Goal: Information Seeking & Learning: Understand process/instructions

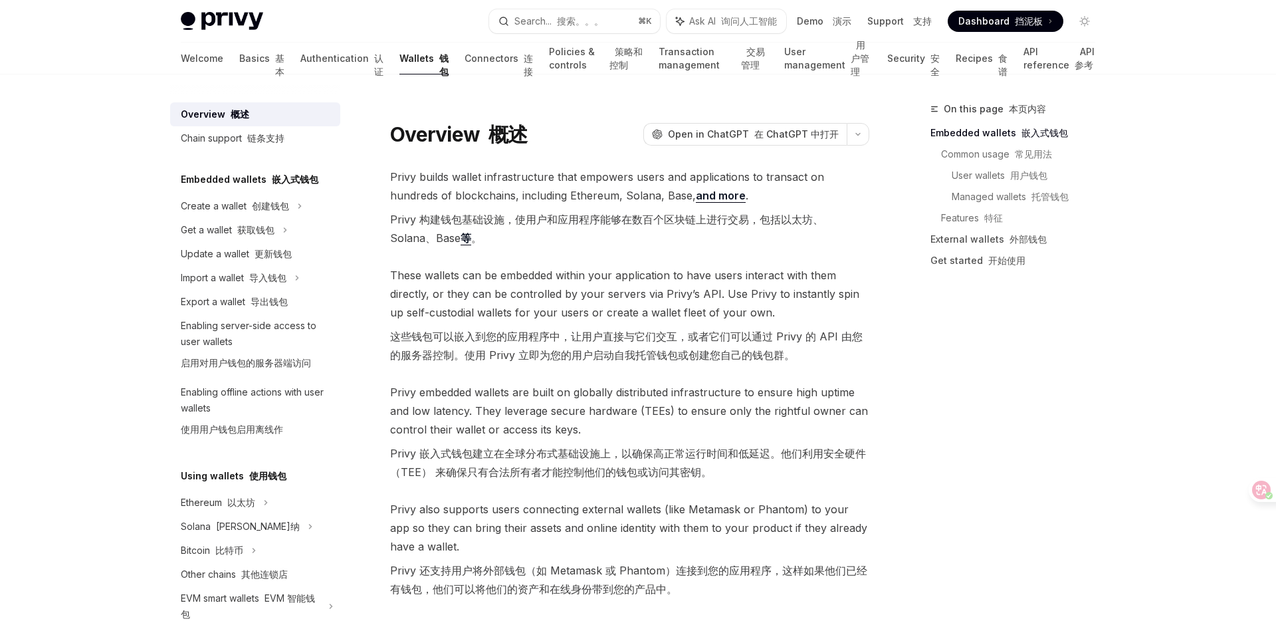
scroll to position [86, 0]
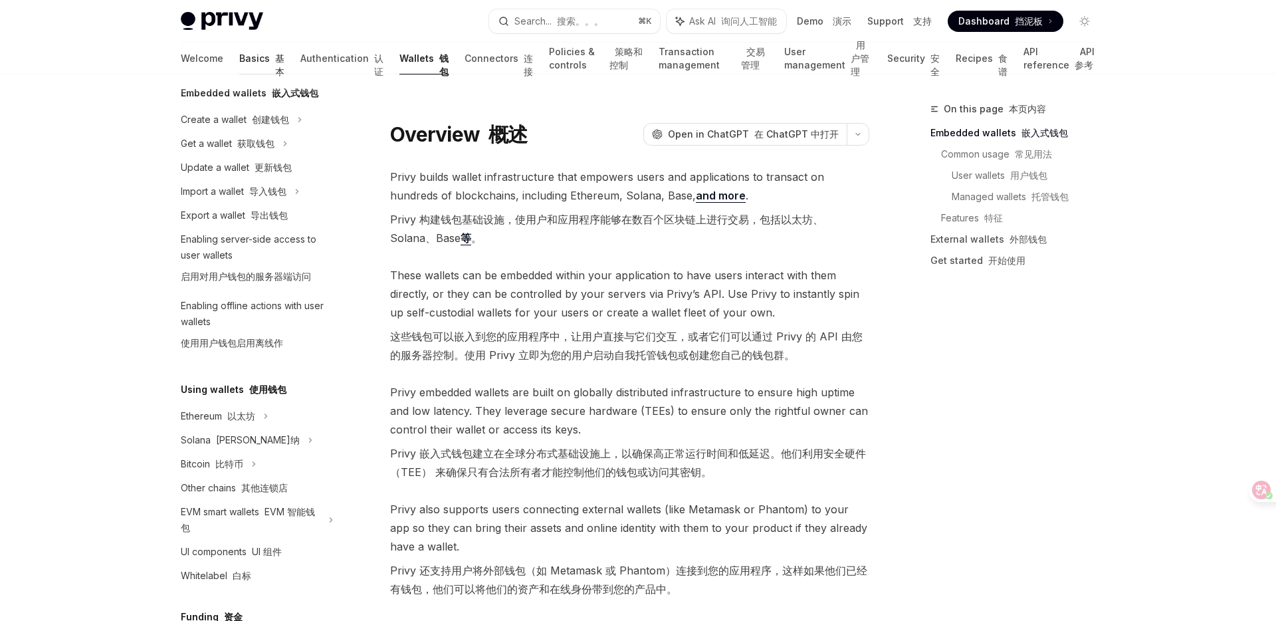
click at [239, 64] on link "Basics 基本" at bounding box center [261, 59] width 45 height 32
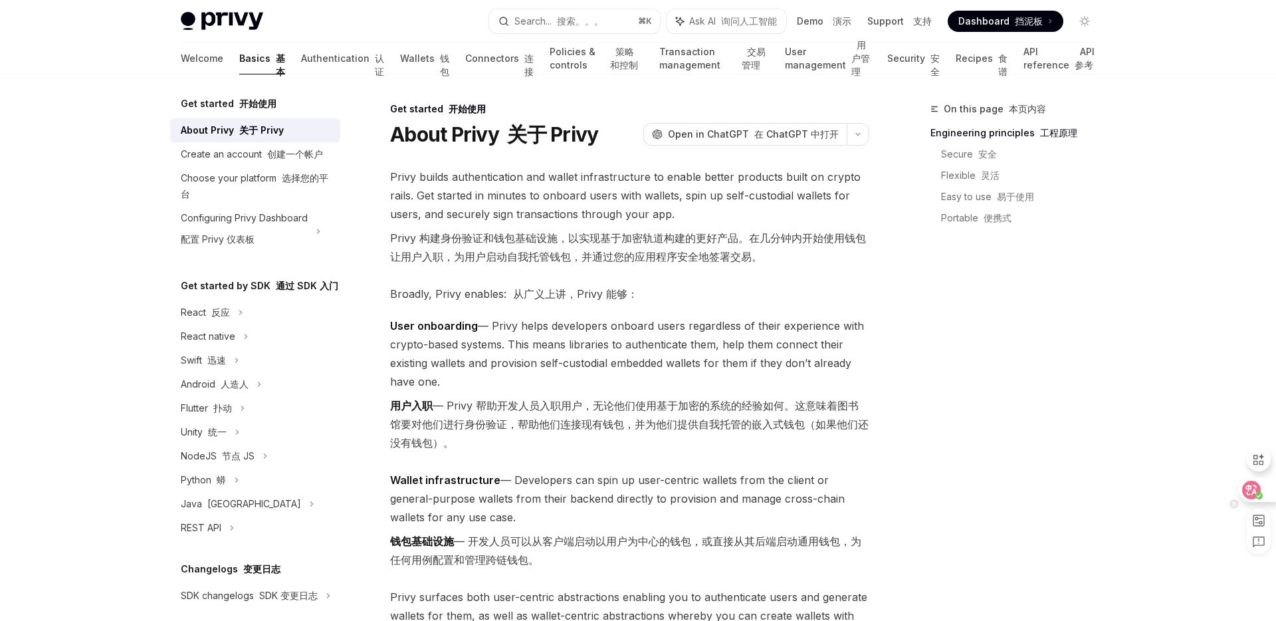
click at [1246, 487] on icon at bounding box center [1251, 489] width 11 height 11
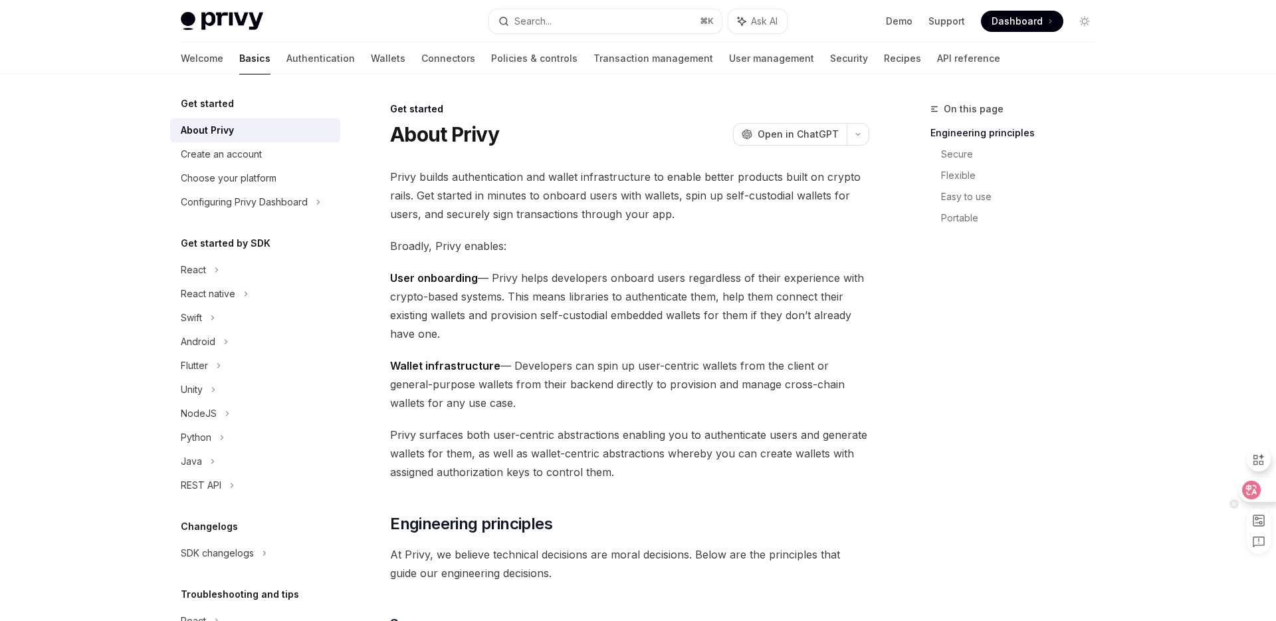
click at [1250, 493] on icon at bounding box center [1251, 489] width 13 height 13
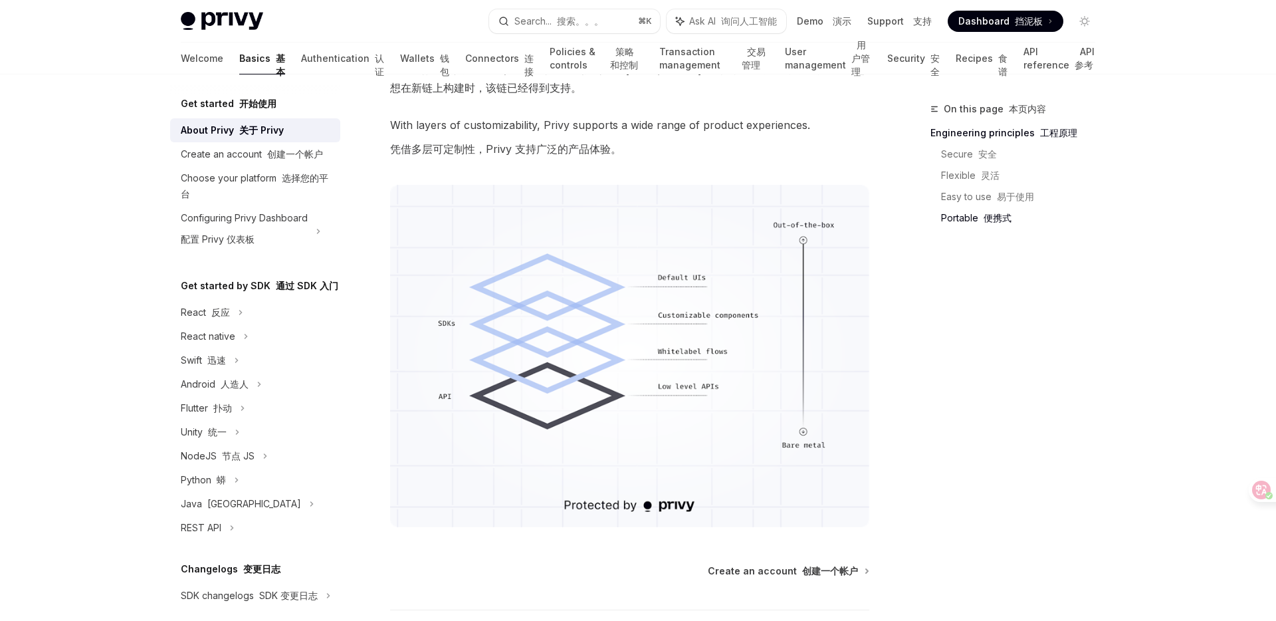
scroll to position [1644, 0]
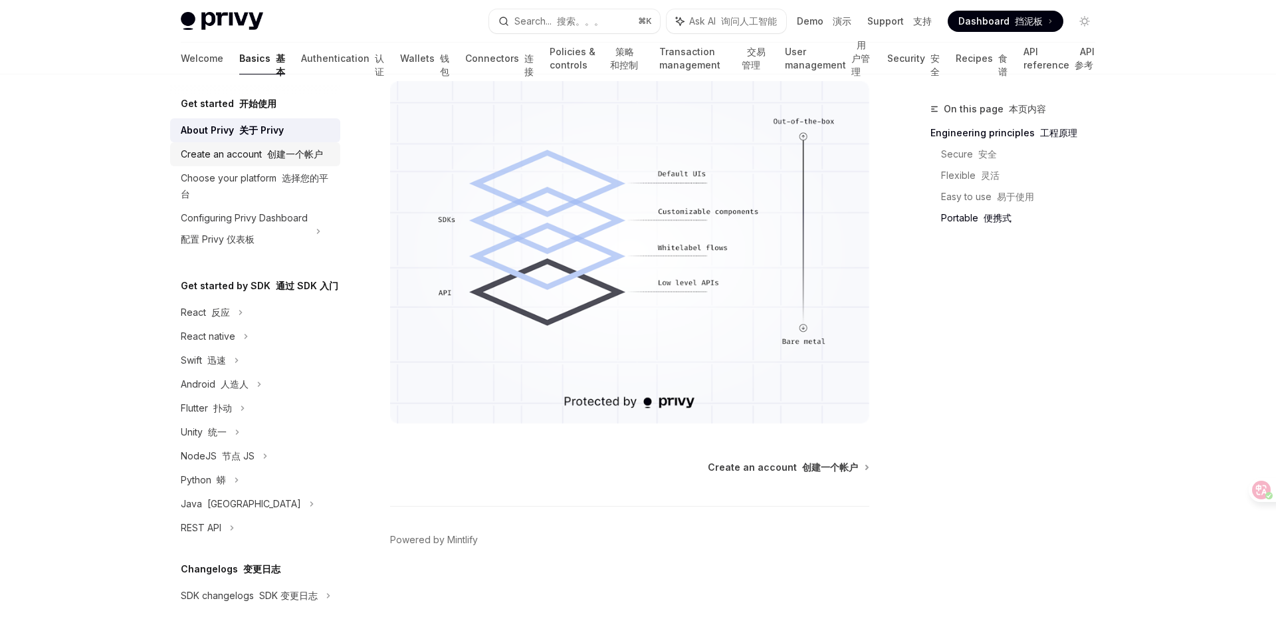
click at [267, 157] on font "创建一个帐户" at bounding box center [295, 153] width 56 height 11
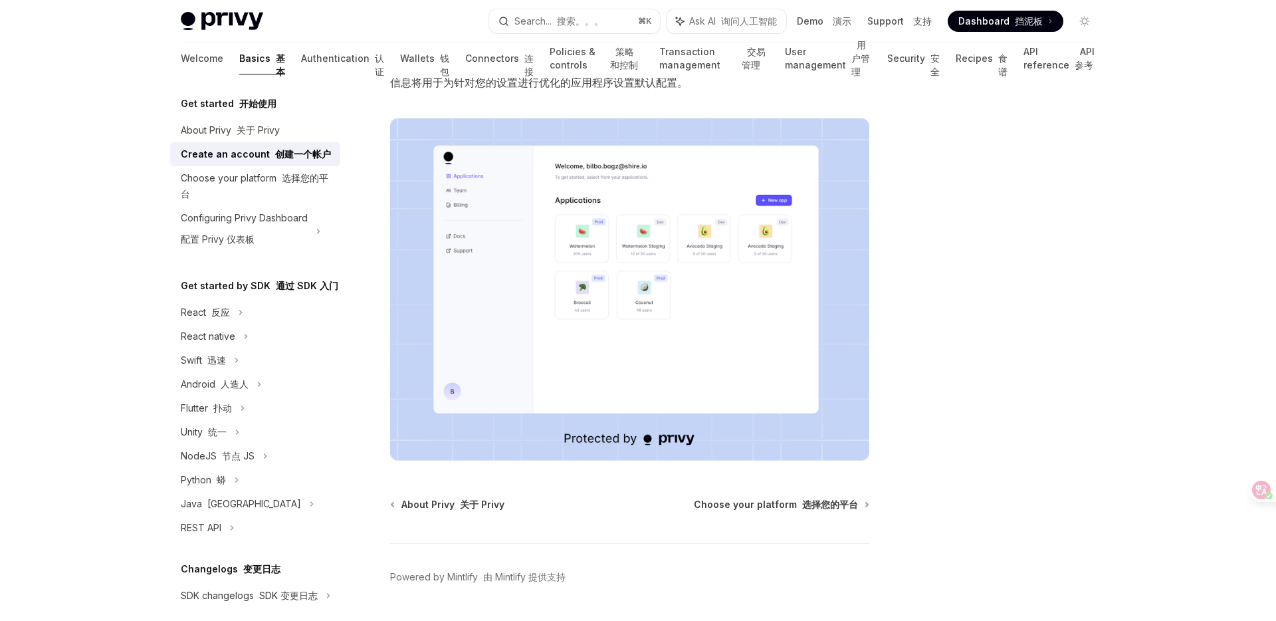
scroll to position [334, 0]
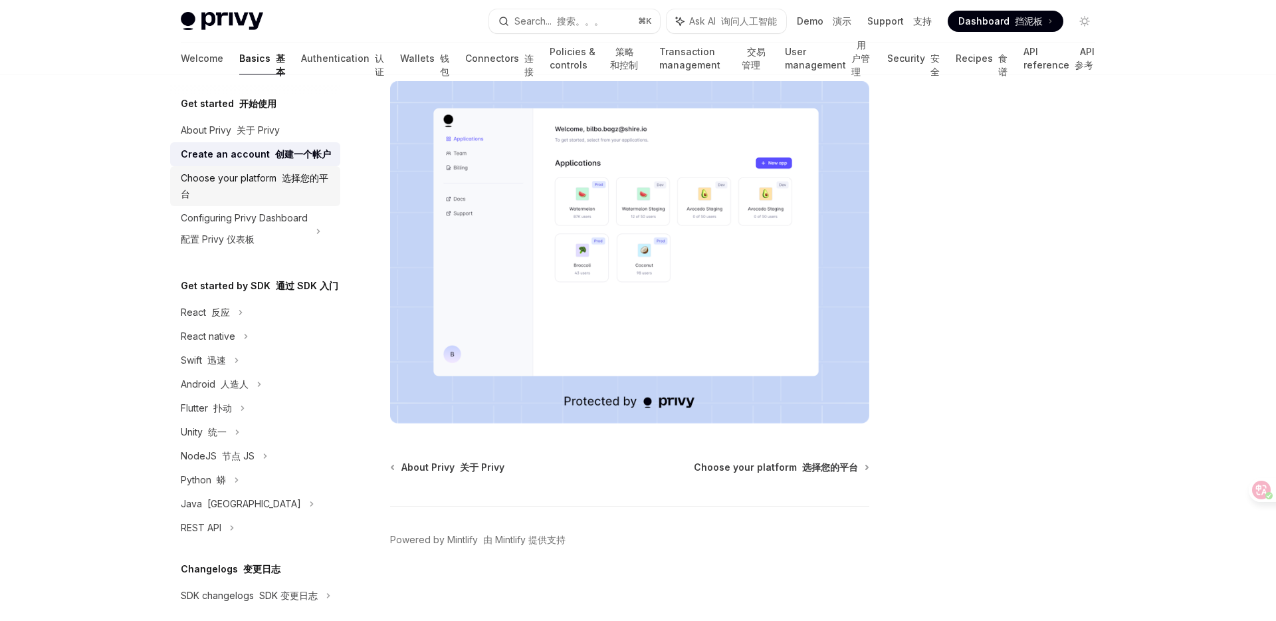
click at [295, 192] on div "Choose your platform 选择您的平台" at bounding box center [256, 186] width 151 height 32
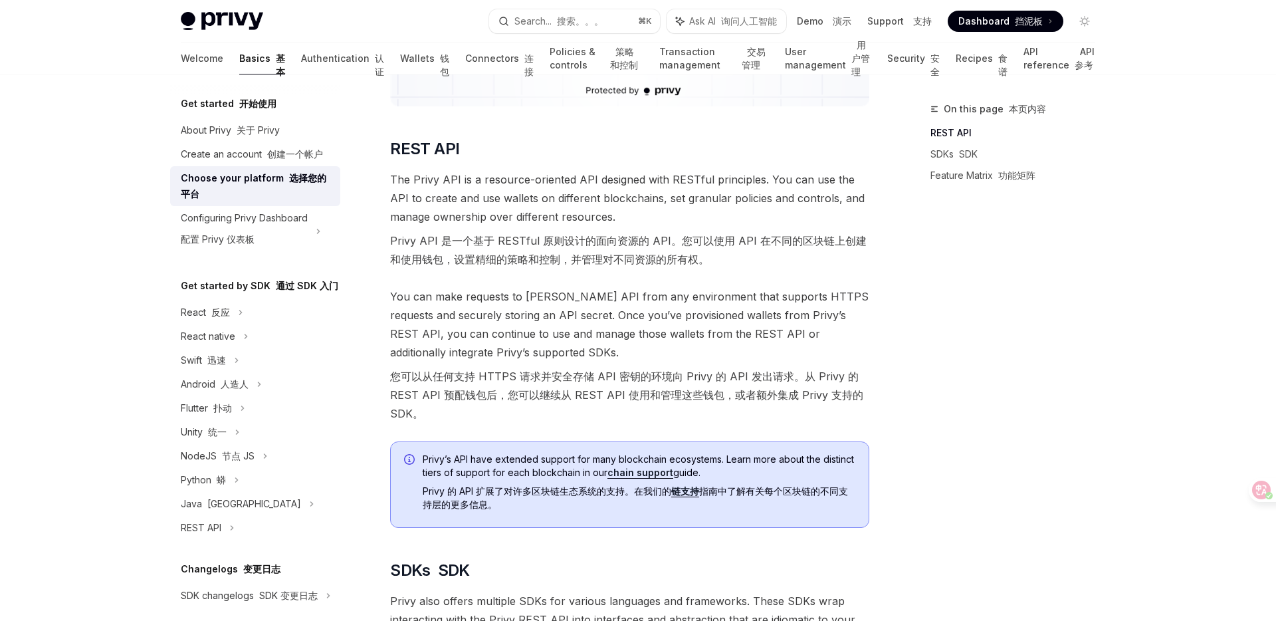
scroll to position [410, 0]
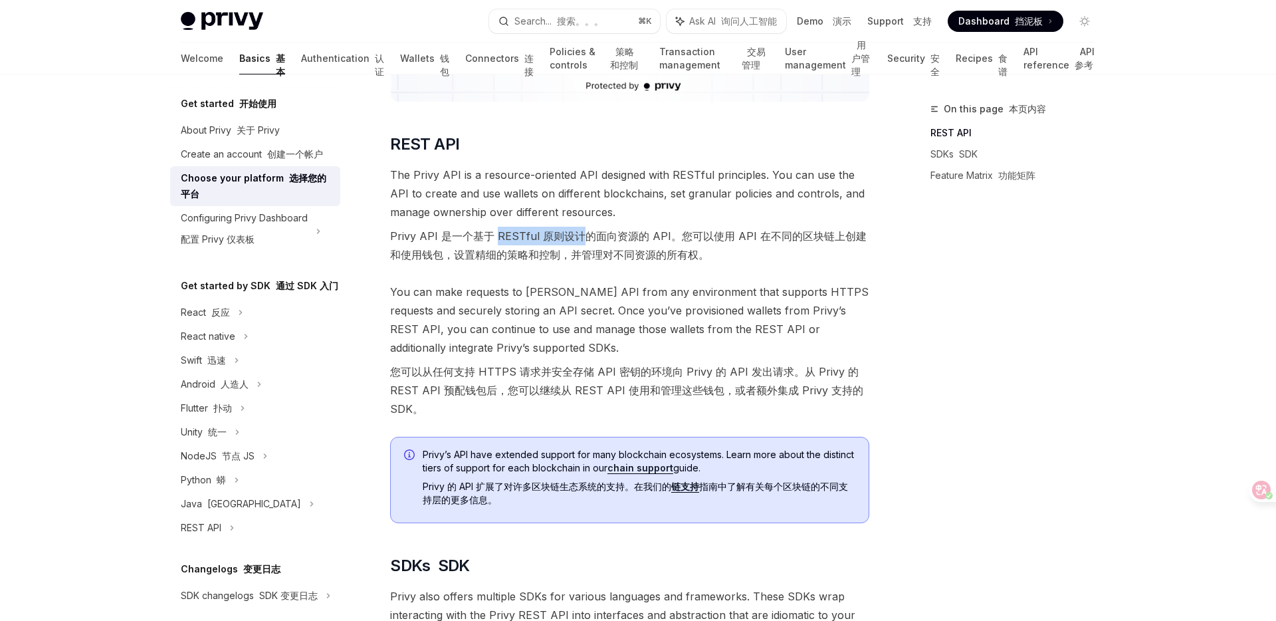
drag, startPoint x: 494, startPoint y: 235, endPoint x: 579, endPoint y: 231, distance: 85.1
click at [579, 231] on font "Privy API 是一个基于 RESTful 原则设计的面向资源的 API。您可以使用 API 在不同的区块链上创建和使用钱包，设置精细的策略和控制，并管理…" at bounding box center [628, 245] width 476 height 32
copy font "RESTful 原则设计"
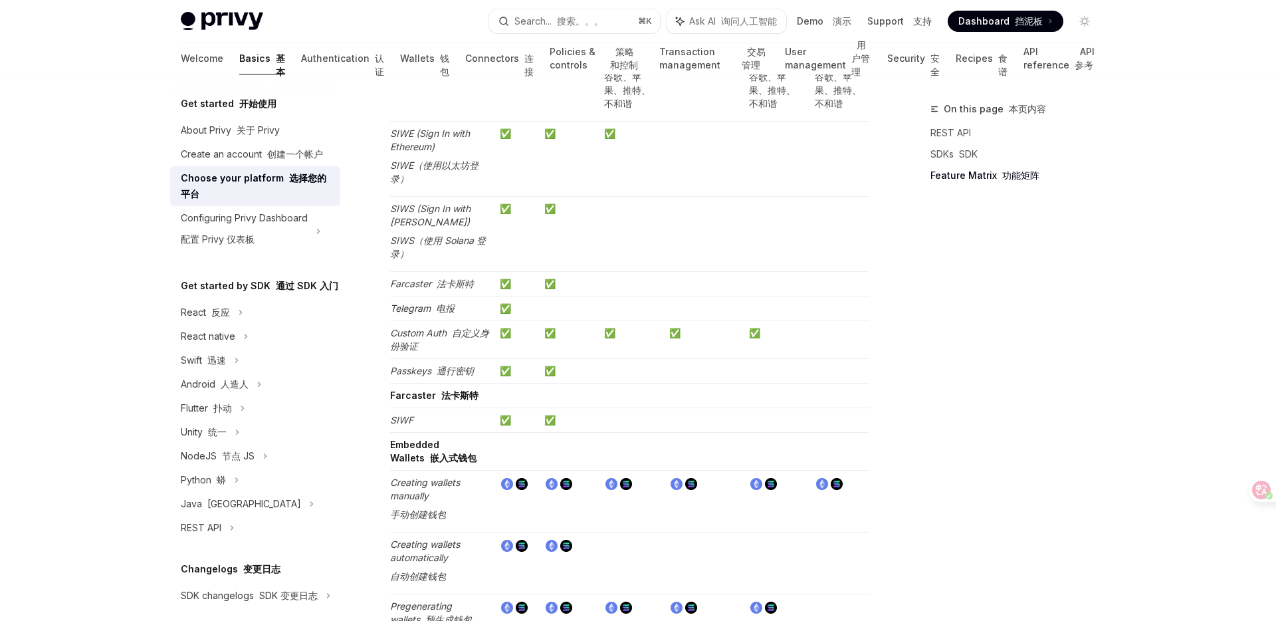
scroll to position [2265, 0]
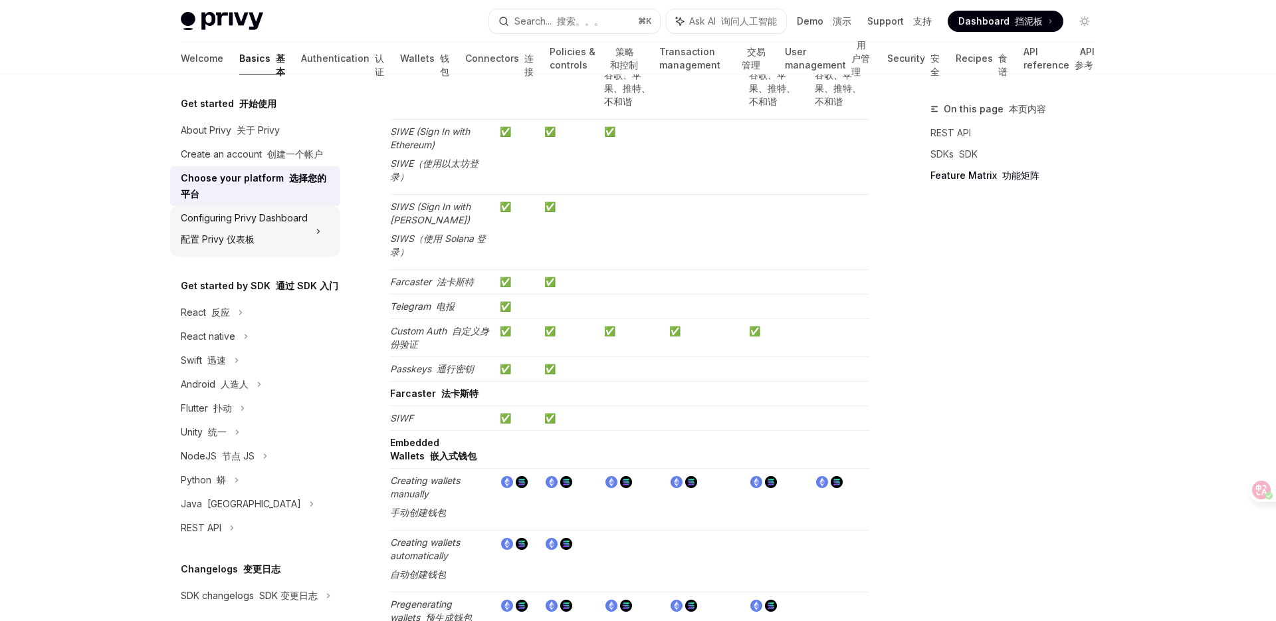
click at [266, 228] on div "Configuring Privy Dashboard 配置 Privy 仪表板" at bounding box center [244, 231] width 127 height 43
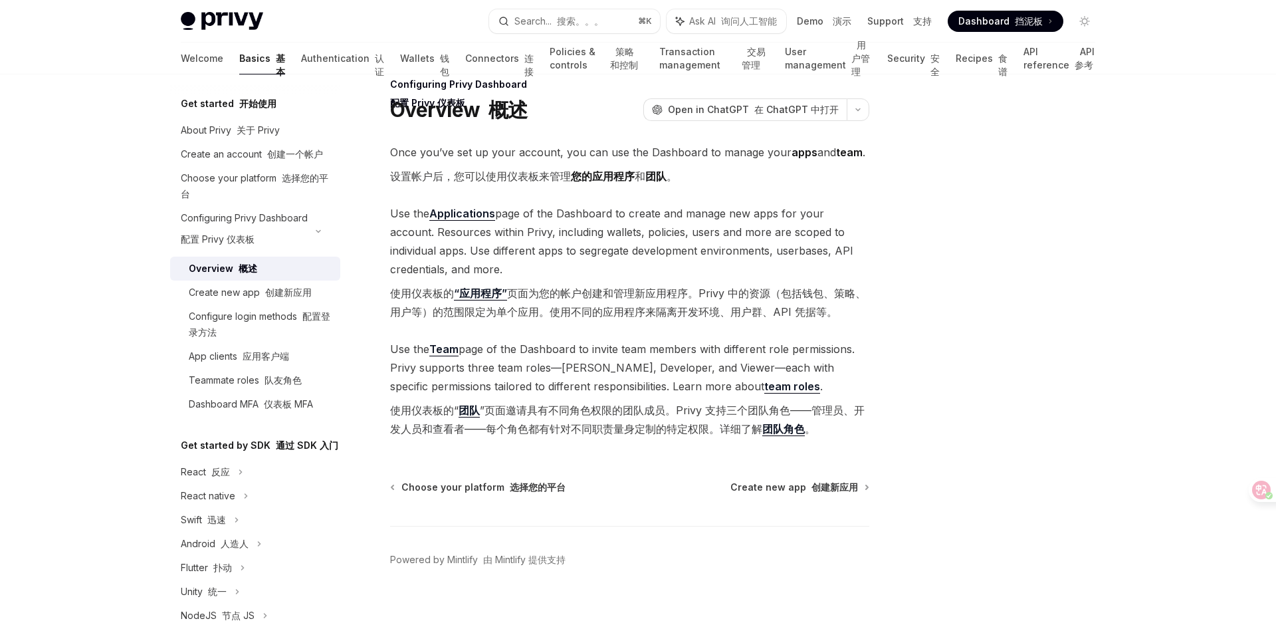
scroll to position [45, 0]
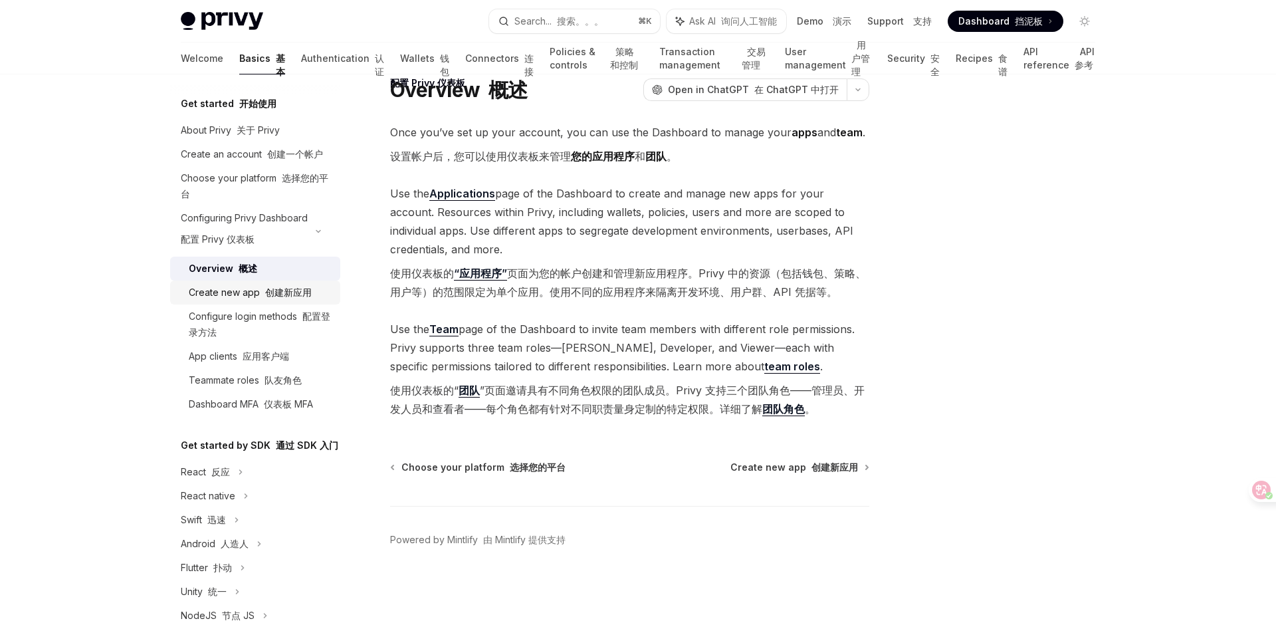
click at [288, 292] on font "创建新应用" at bounding box center [288, 291] width 47 height 11
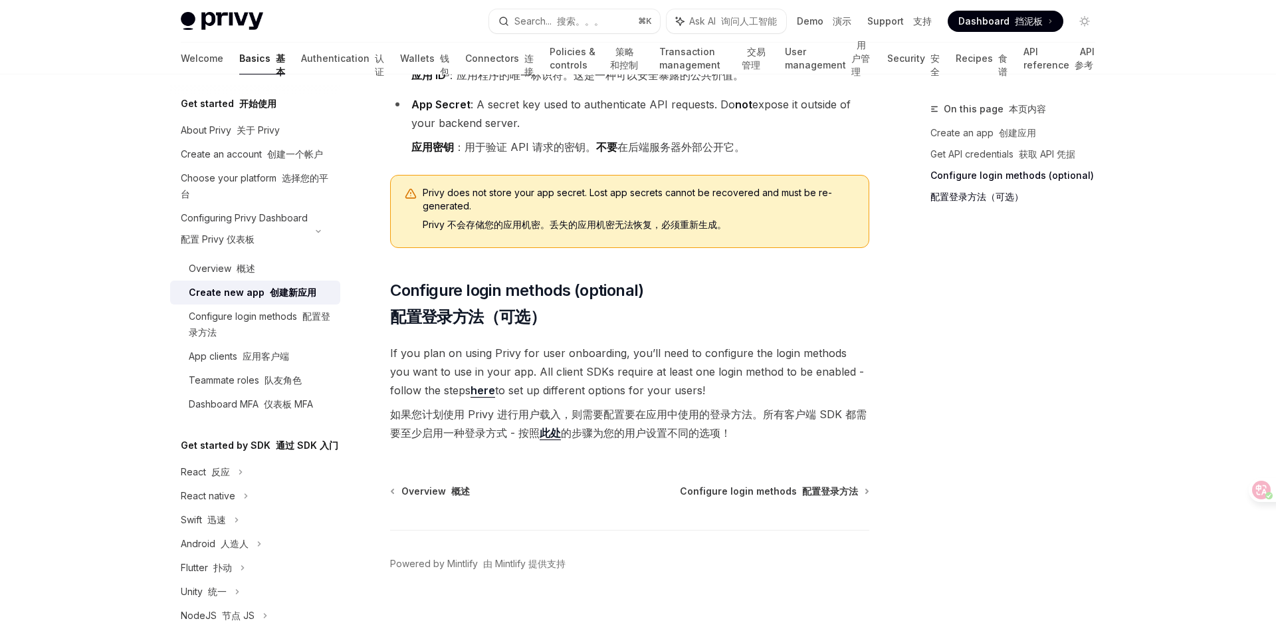
scroll to position [631, 0]
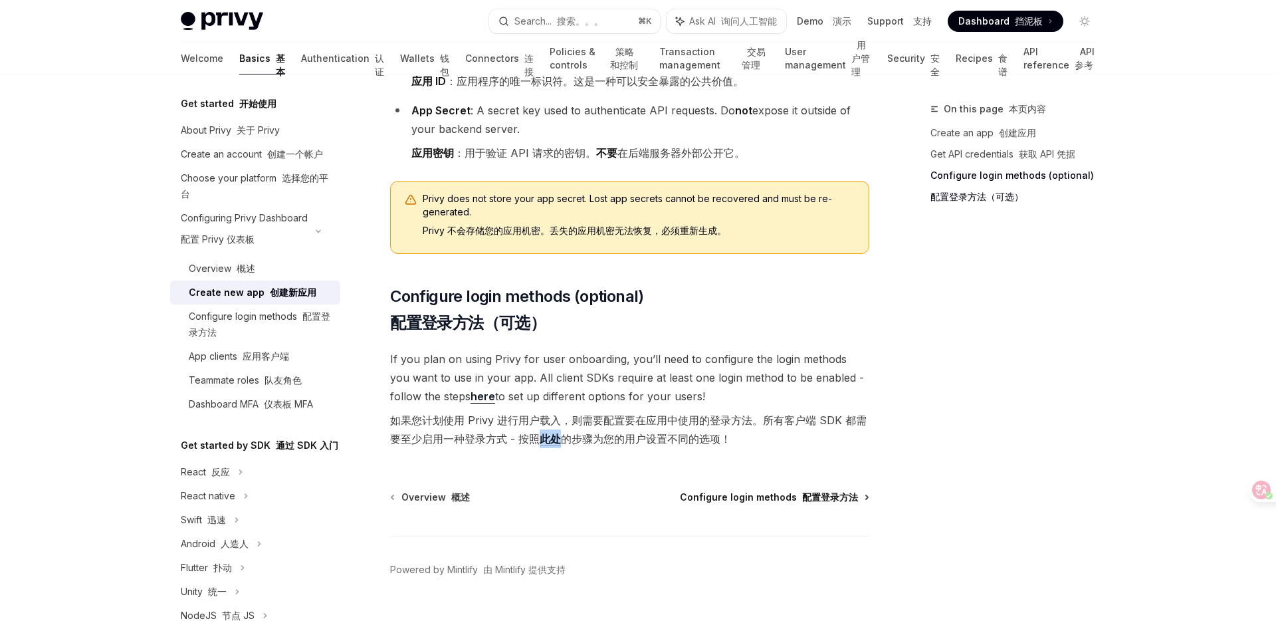
click at [824, 491] on font "配置登录方法" at bounding box center [830, 496] width 56 height 11
type textarea "*"
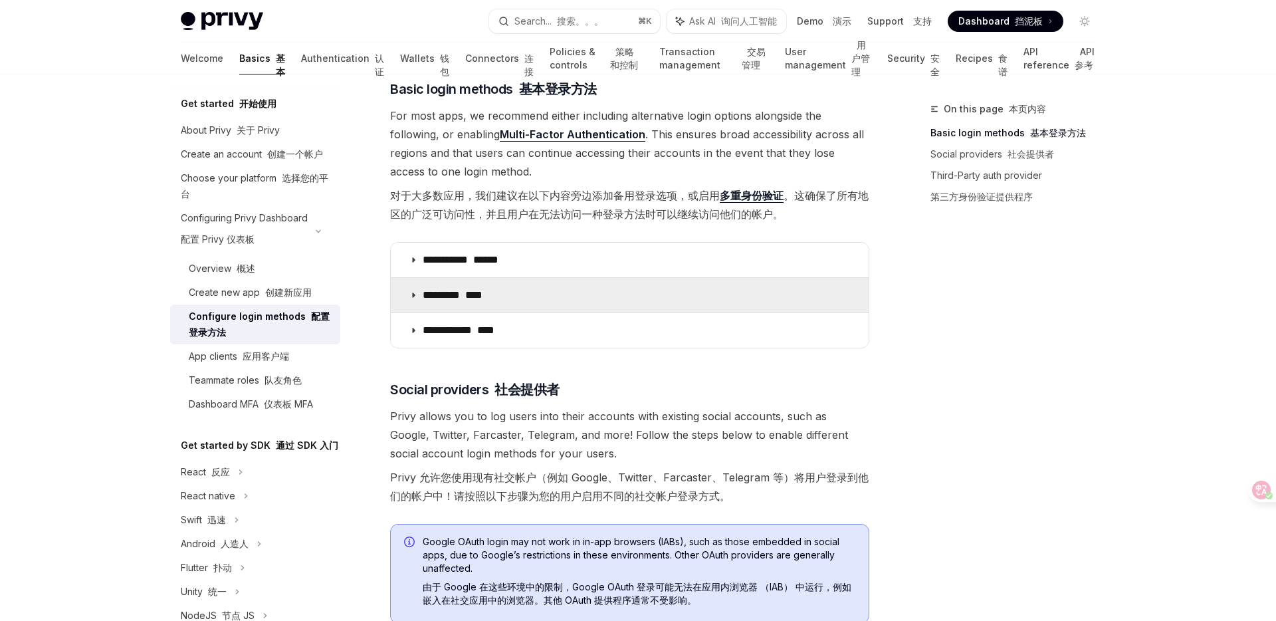
scroll to position [253, 0]
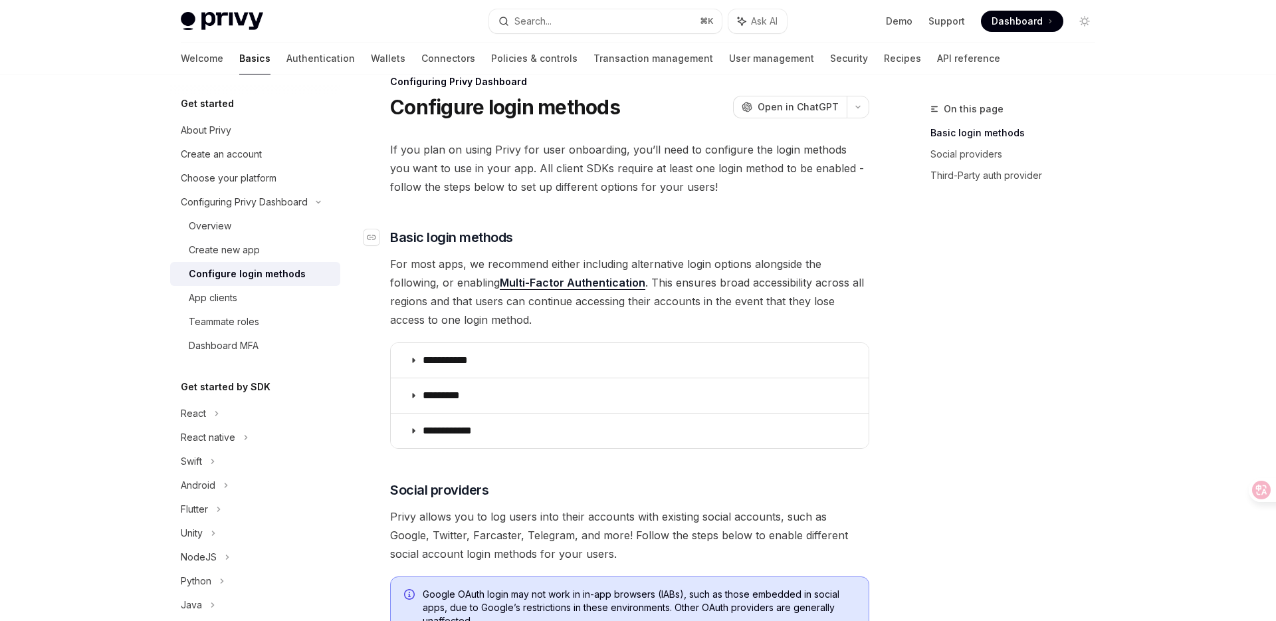
scroll to position [29, 0]
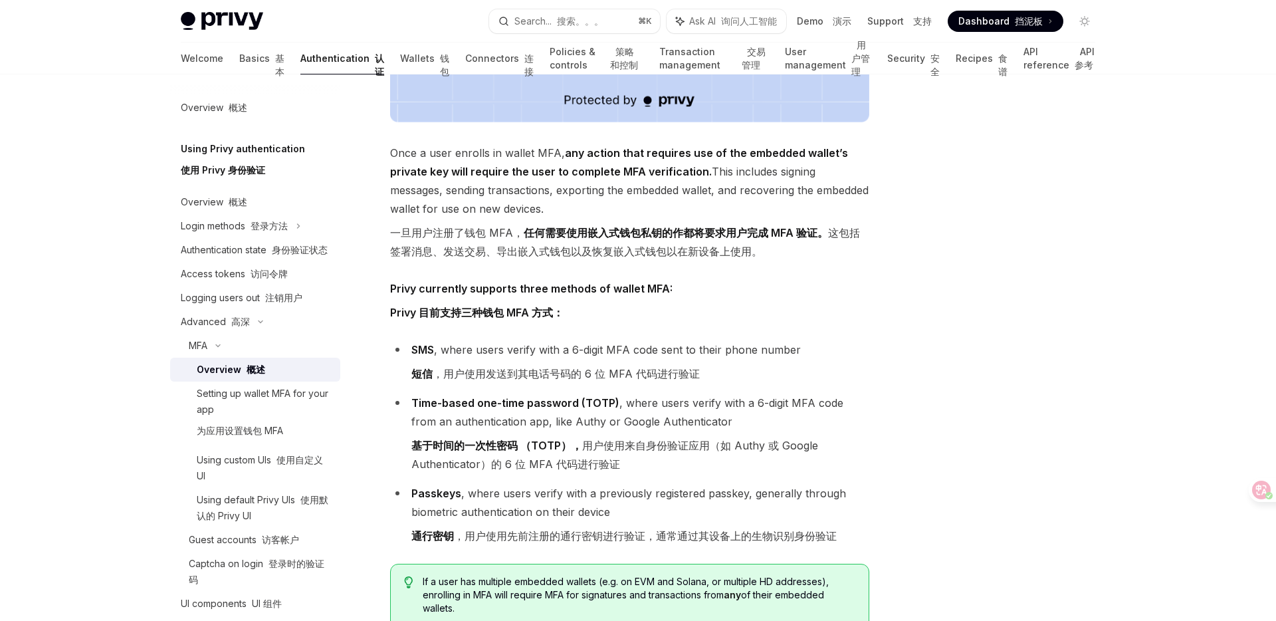
scroll to position [436, 0]
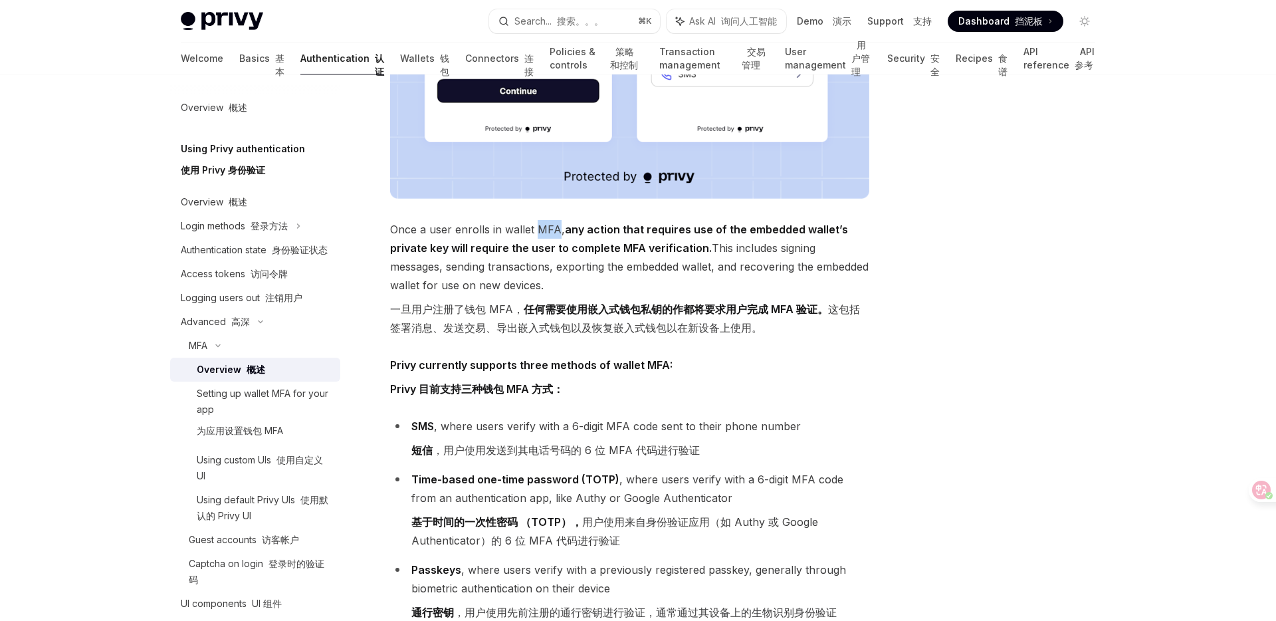
drag, startPoint x: 535, startPoint y: 229, endPoint x: 553, endPoint y: 229, distance: 18.6
click at [553, 229] on span "Once a user enrolls in wallet MFA, any action that requires use of the embedded…" at bounding box center [629, 281] width 479 height 122
click at [539, 230] on span "Once a user enrolls in wallet MFA, any action that requires use of the embedded…" at bounding box center [629, 281] width 479 height 122
drag, startPoint x: 534, startPoint y: 230, endPoint x: 555, endPoint y: 229, distance: 20.6
click at [555, 229] on span "Once a user enrolls in wallet MFA, any action that requires use of the embedded…" at bounding box center [629, 281] width 479 height 122
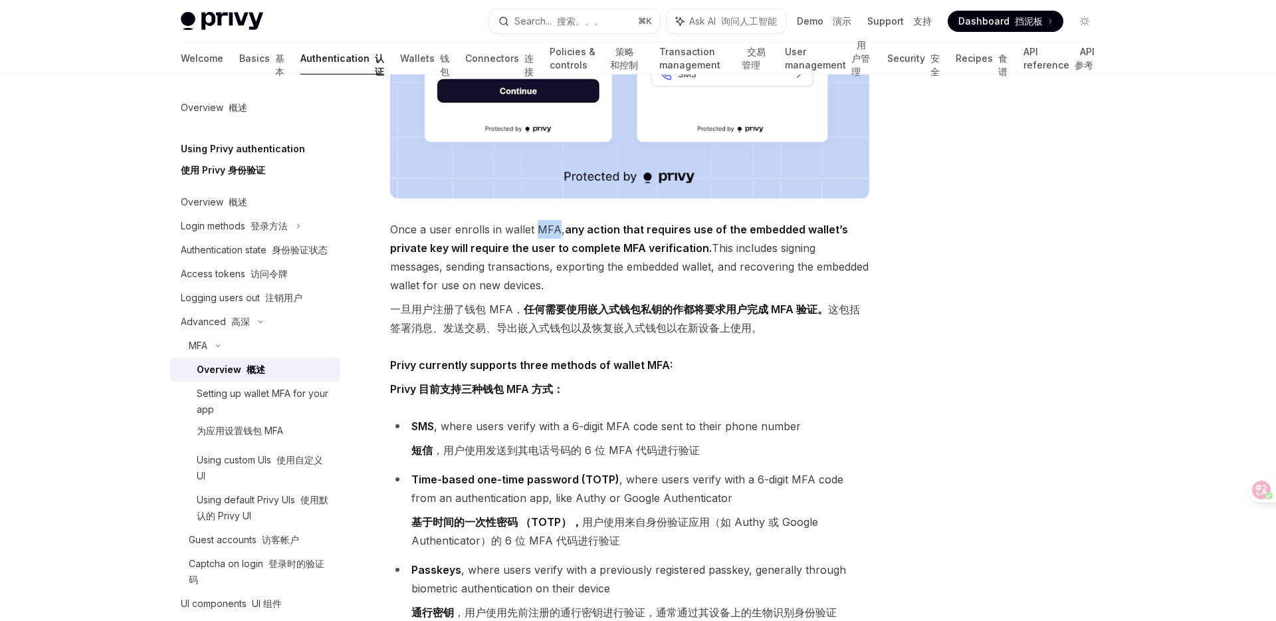
copy span "MFA"
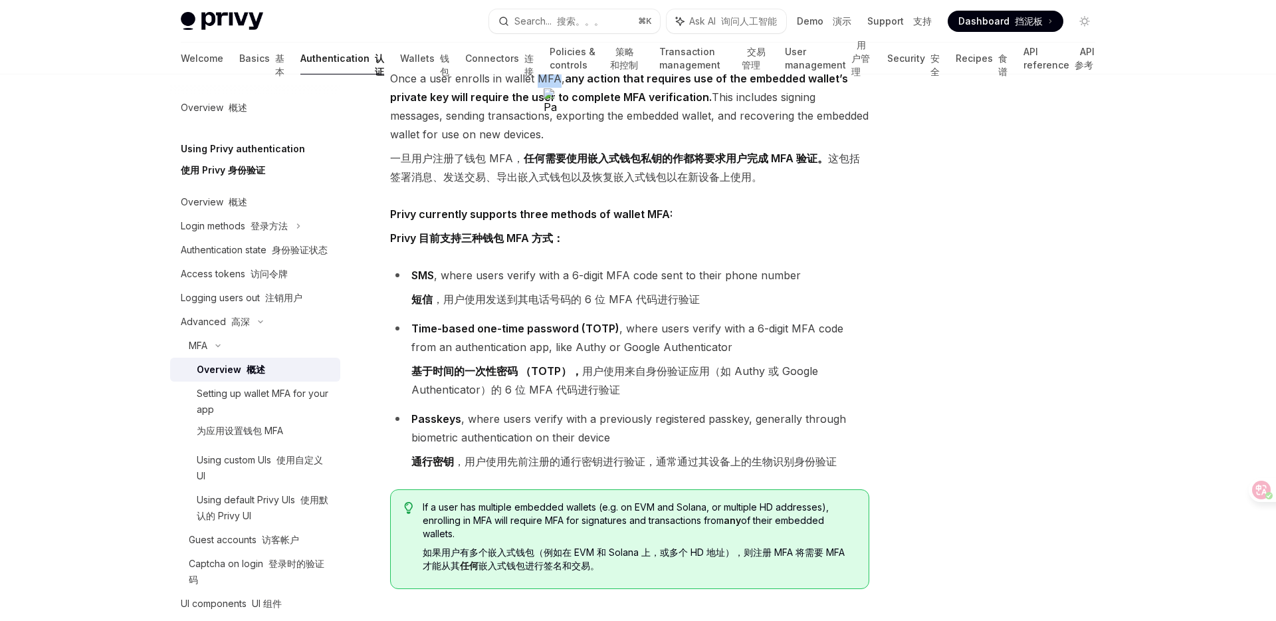
scroll to position [591, 0]
